Goal: Task Accomplishment & Management: Use online tool/utility

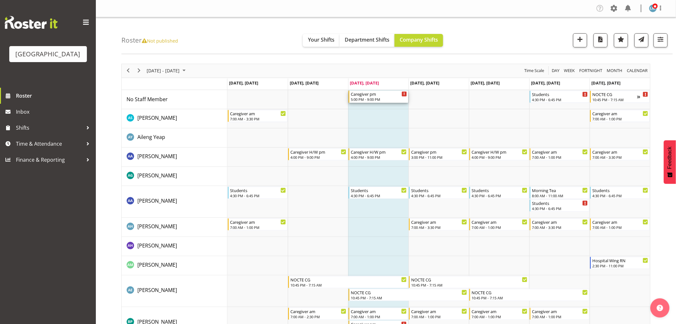
click at [370, 94] on div "Caregiver pm" at bounding box center [379, 93] width 56 height 6
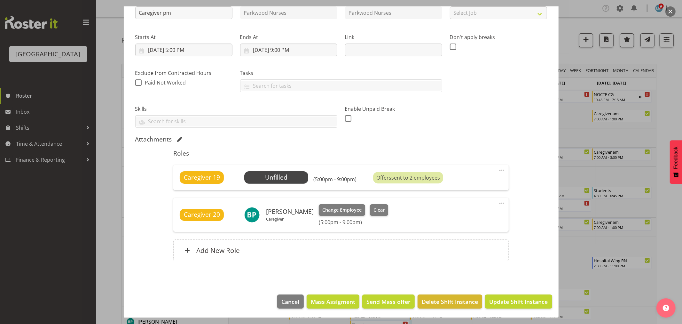
scroll to position [79, 0]
click at [59, 231] on div at bounding box center [341, 162] width 682 height 324
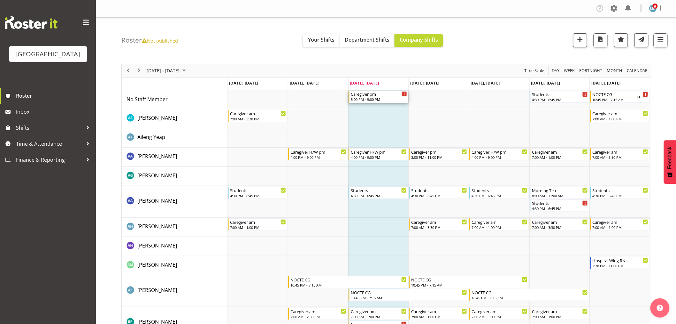
click at [380, 96] on div "Caregiver pm" at bounding box center [379, 93] width 56 height 6
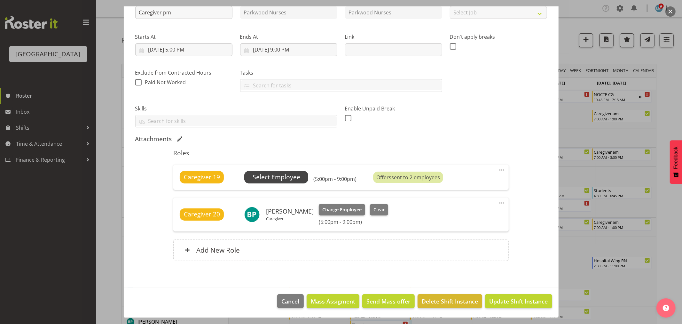
click at [283, 177] on span "Select Employee" at bounding box center [277, 176] width 48 height 9
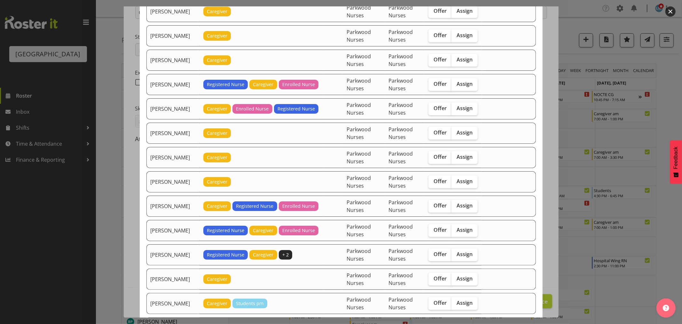
scroll to position [71, 0]
click at [435, 157] on span "Offer" at bounding box center [440, 156] width 13 height 6
click at [433, 157] on input "Offer" at bounding box center [430, 156] width 4 height 4
checkbox input "true"
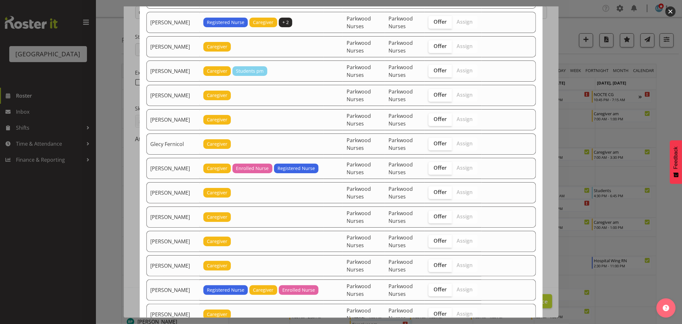
scroll to position [320, 0]
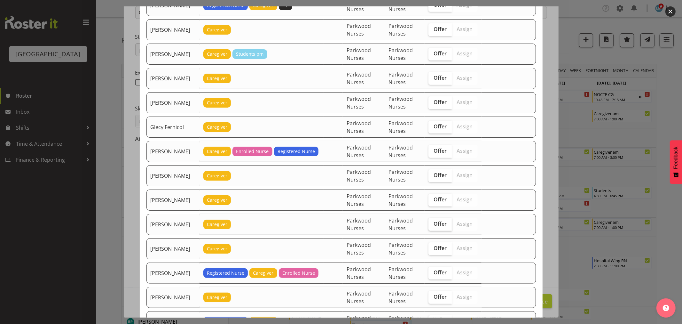
click at [443, 227] on span "Offer" at bounding box center [440, 223] width 13 height 6
click at [433, 226] on input "Offer" at bounding box center [430, 224] width 4 height 4
checkbox input "true"
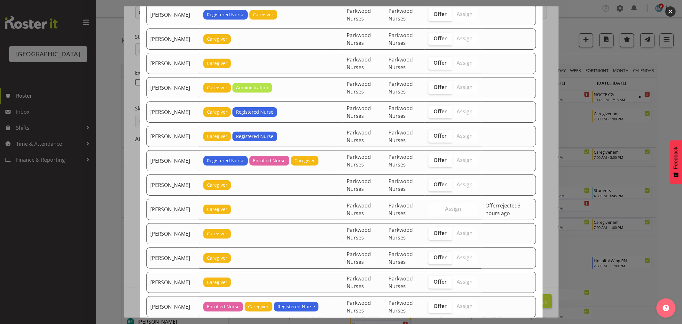
scroll to position [710, 0]
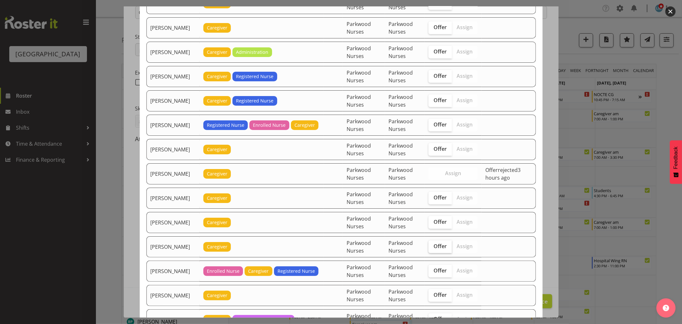
click at [436, 244] on label "Offer" at bounding box center [439, 246] width 23 height 13
click at [433, 244] on input "Offer" at bounding box center [430, 246] width 4 height 4
checkbox input "true"
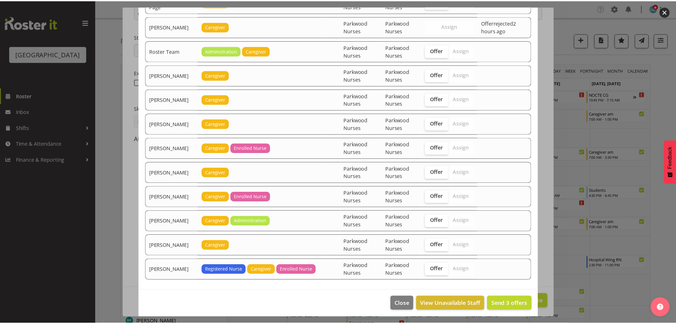
scroll to position [1155, 0]
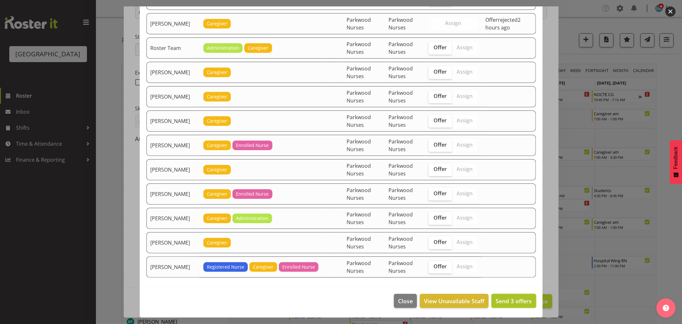
click at [516, 301] on span "Send 3 offers" at bounding box center [514, 301] width 36 height 8
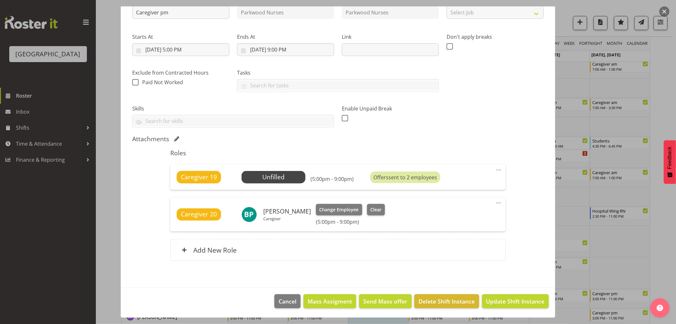
scroll to position [106, 0]
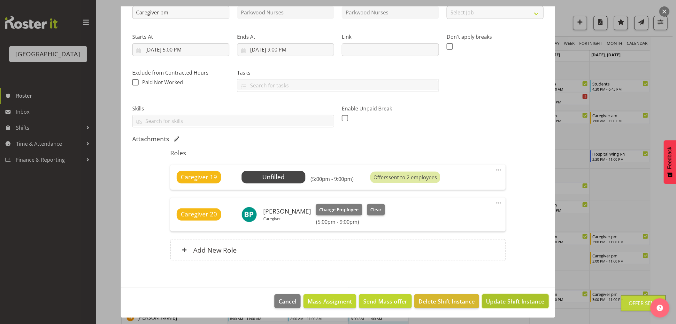
click at [517, 298] on span "Update Shift Instance" at bounding box center [516, 301] width 59 height 8
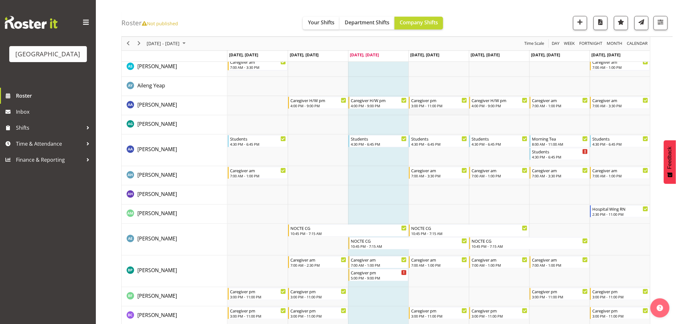
scroll to position [0, 0]
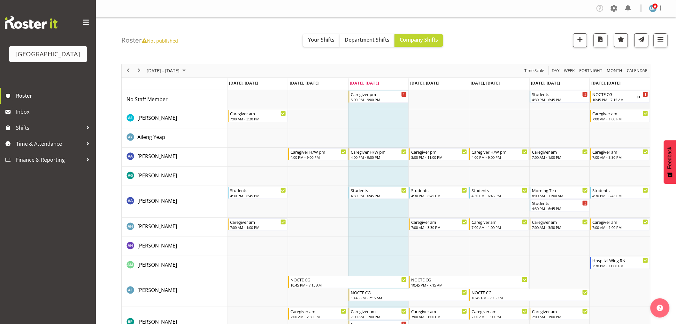
click at [623, 103] on td "Timeline Week of October 8, 2025" at bounding box center [620, 99] width 60 height 19
click at [623, 99] on div "10:45 PM - 7:15 AM" at bounding box center [615, 99] width 45 height 5
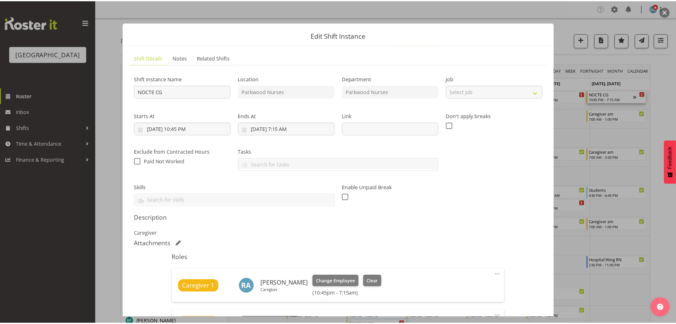
scroll to position [106, 0]
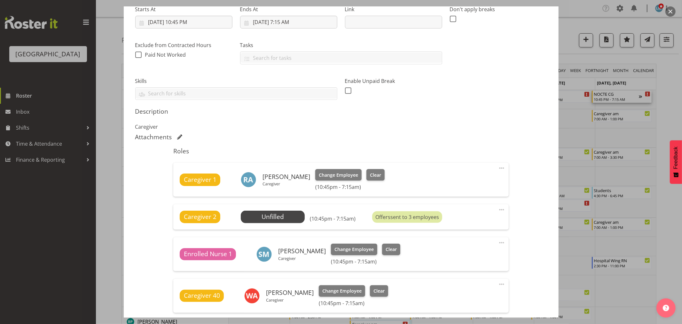
click at [664, 90] on div at bounding box center [341, 162] width 682 height 324
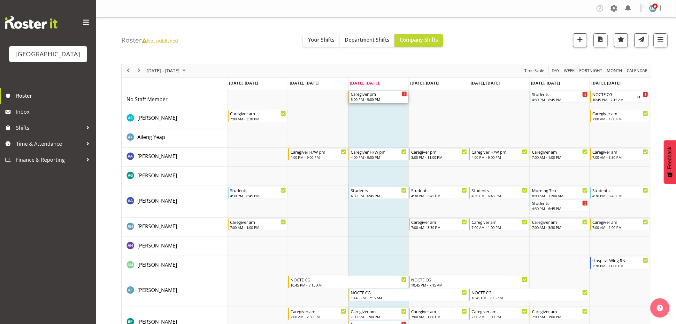
click at [359, 97] on div "5:00 PM - 9:00 PM" at bounding box center [379, 99] width 56 height 5
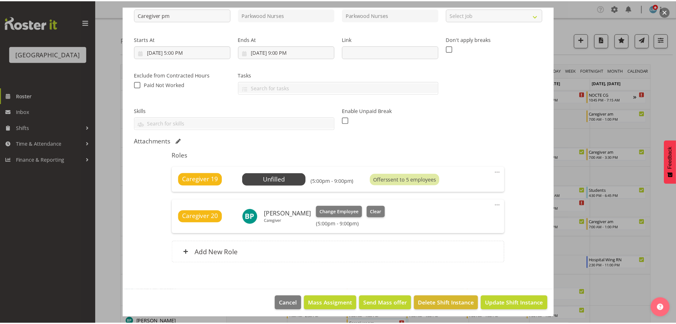
scroll to position [79, 0]
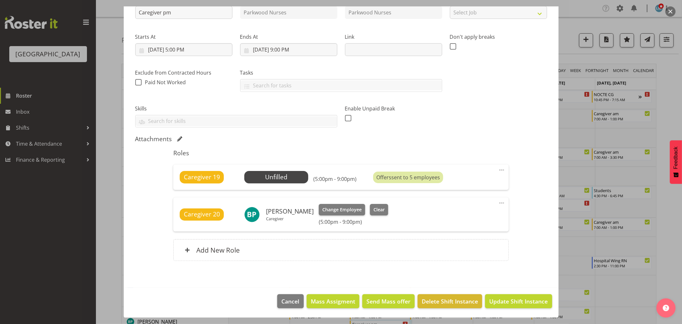
click at [51, 244] on div at bounding box center [341, 162] width 682 height 324
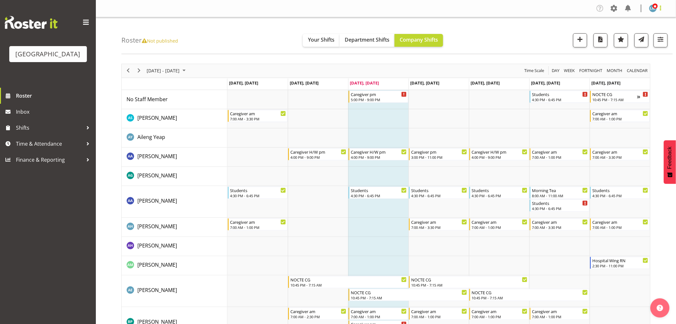
click at [660, 6] on span at bounding box center [661, 8] width 8 height 8
click at [645, 35] on link "Log Out" at bounding box center [634, 34] width 61 height 12
